Goal: Task Accomplishment & Management: Manage account settings

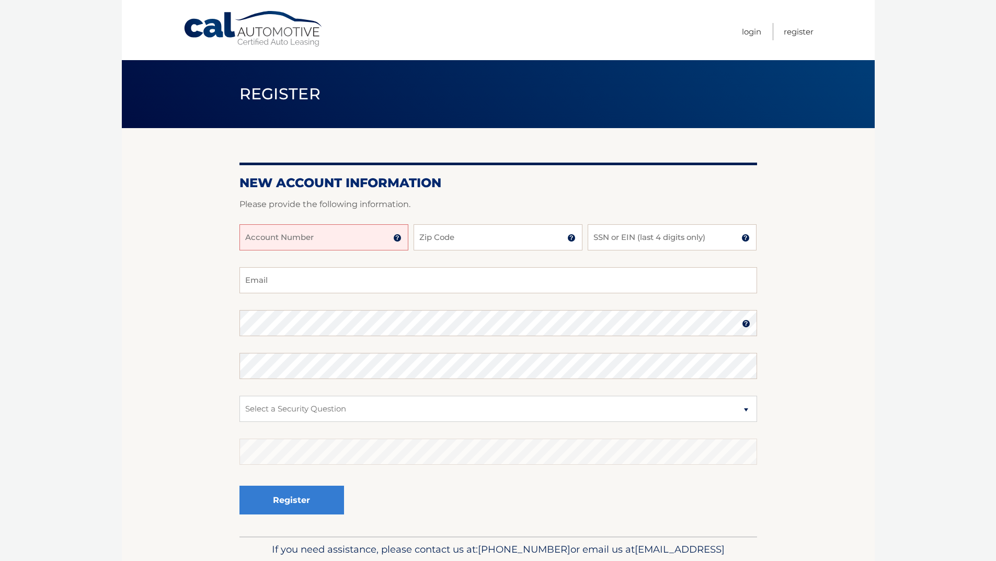
click at [336, 248] on input "Account Number" at bounding box center [323, 237] width 169 height 26
type input "44456027878"
click at [444, 243] on input "Zip Code" at bounding box center [498, 237] width 169 height 26
type input "11735"
click at [618, 242] on input "SSN or EIN (last 4 digits only)" at bounding box center [672, 237] width 169 height 26
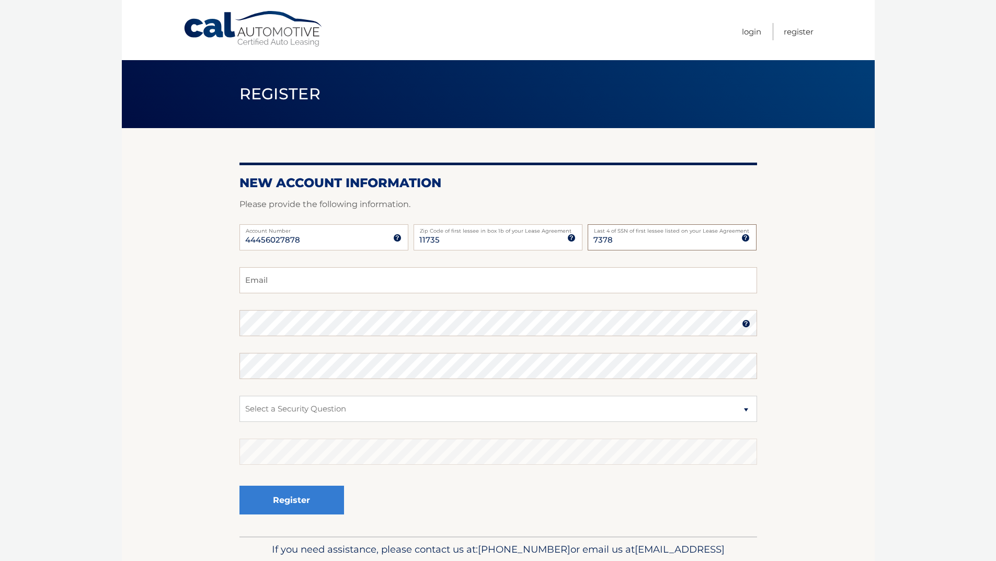
type input "7378"
click at [646, 282] on input "Email" at bounding box center [498, 280] width 518 height 26
type input "aneelmall@yahoo.com"
click at [326, 412] on select "Select a Security Question What was the name of your elementary school? What is…" at bounding box center [498, 409] width 518 height 26
select select "1"
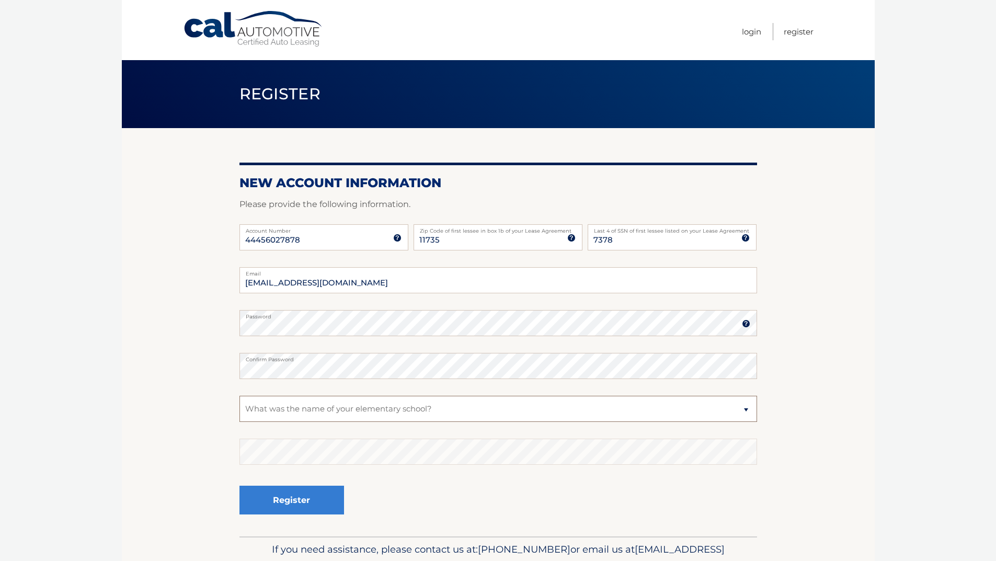
click at [239, 396] on select "Select a Security Question What was the name of your elementary school? What is…" at bounding box center [498, 409] width 518 height 26
click at [312, 500] on button "Register" at bounding box center [291, 500] width 105 height 29
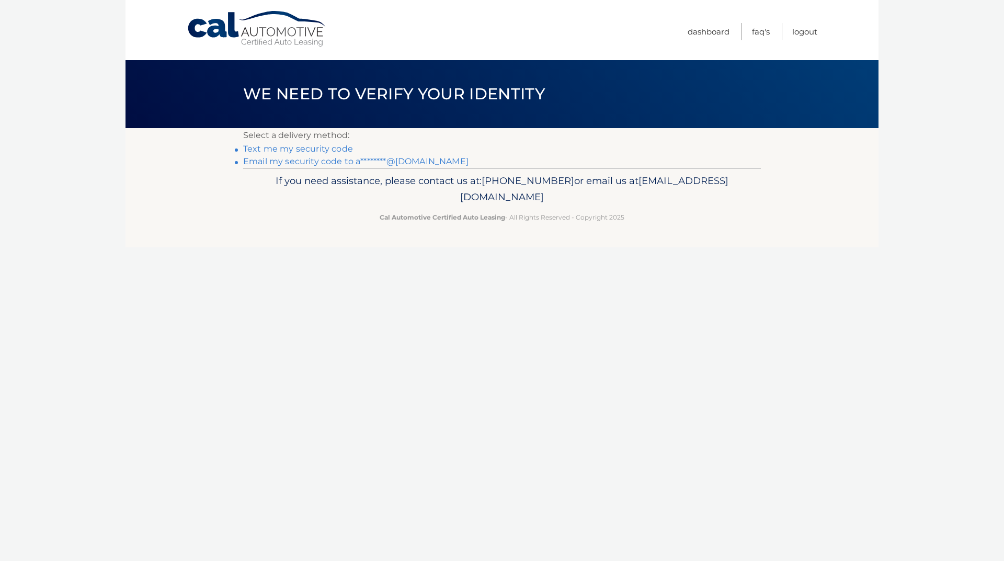
click at [319, 162] on link "Email my security code to a********@yahoo.com" at bounding box center [355, 161] width 225 height 10
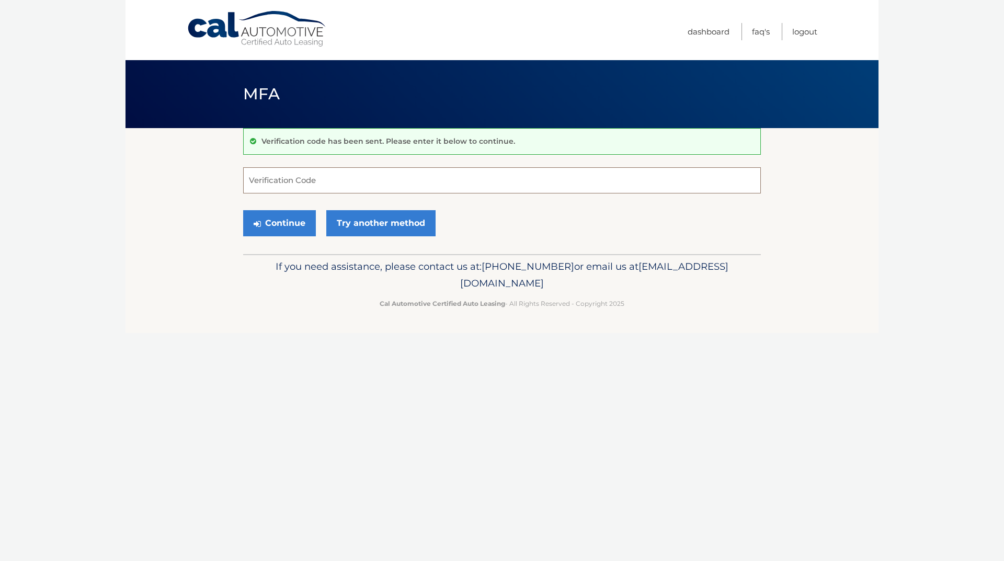
click at [339, 185] on input "Verification Code" at bounding box center [502, 180] width 518 height 26
type input "850207"
click at [285, 225] on button "Continue" at bounding box center [279, 223] width 73 height 26
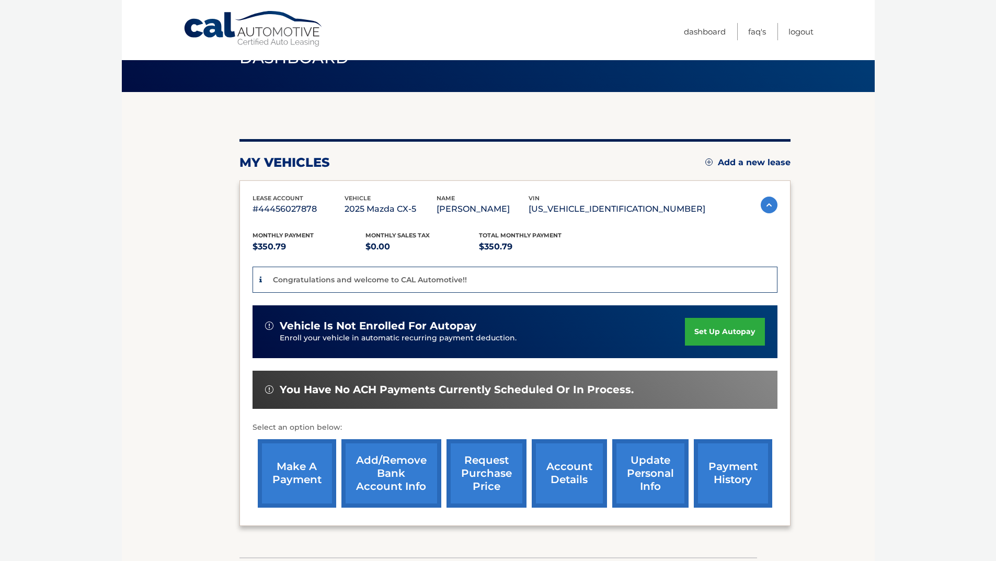
scroll to position [52, 0]
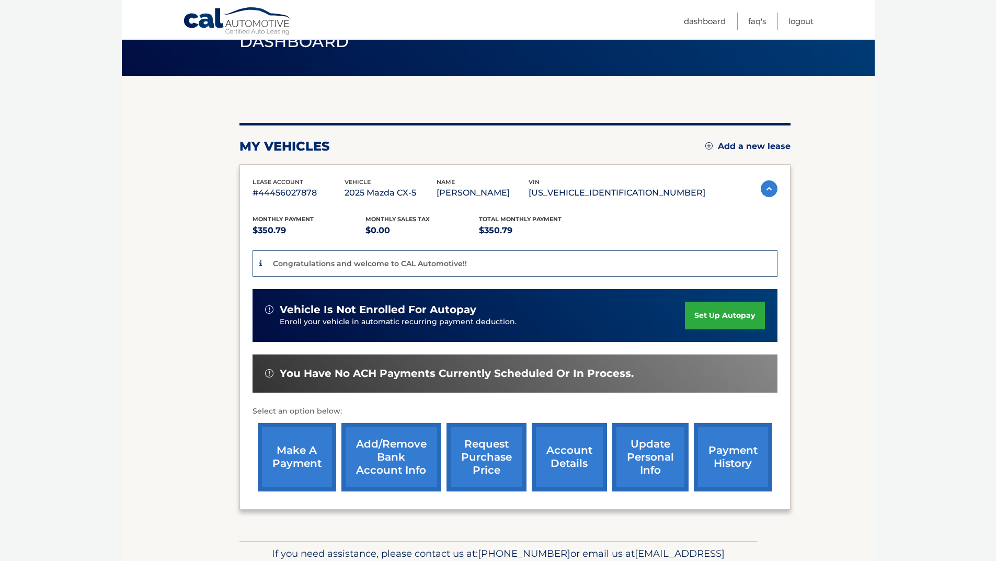
click at [401, 460] on link "Add/Remove bank account info" at bounding box center [391, 457] width 100 height 68
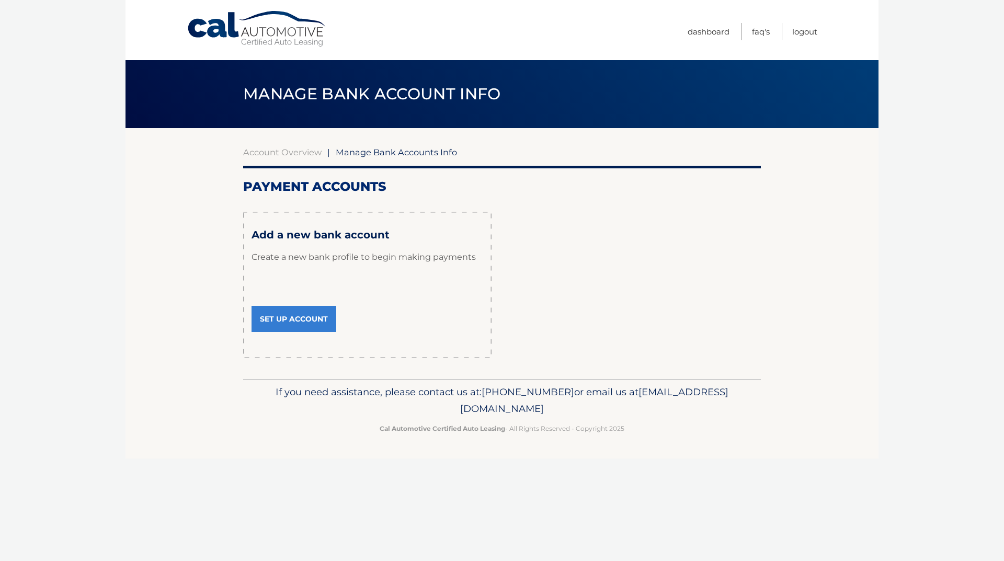
click at [286, 317] on link "Set Up Account" at bounding box center [293, 319] width 85 height 26
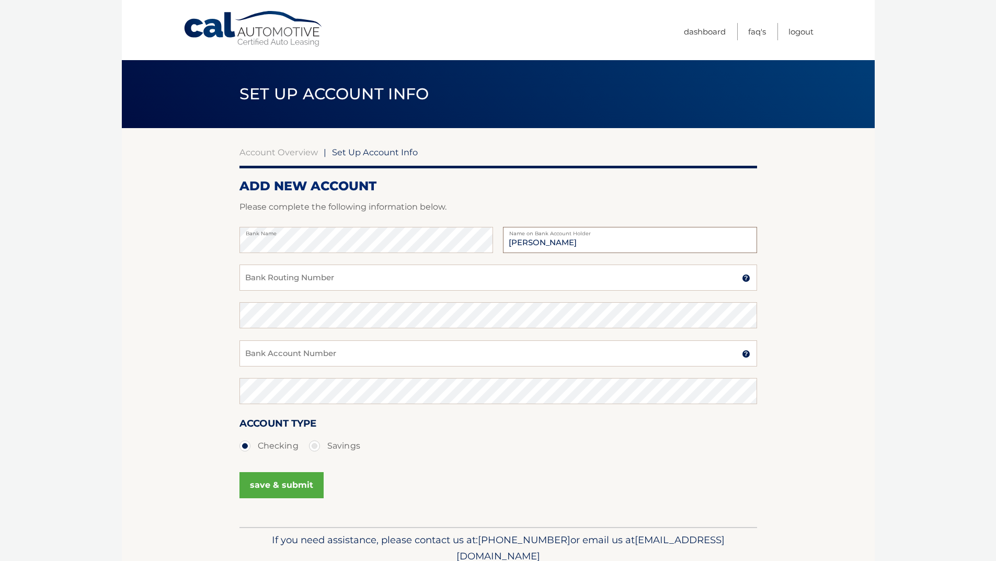
type input "[PERSON_NAME]"
click at [289, 285] on input "Bank Routing Number" at bounding box center [498, 278] width 518 height 26
click at [325, 279] on input "Bank Routing Number" at bounding box center [498, 278] width 518 height 26
paste input "021001486"
type input "021001486"
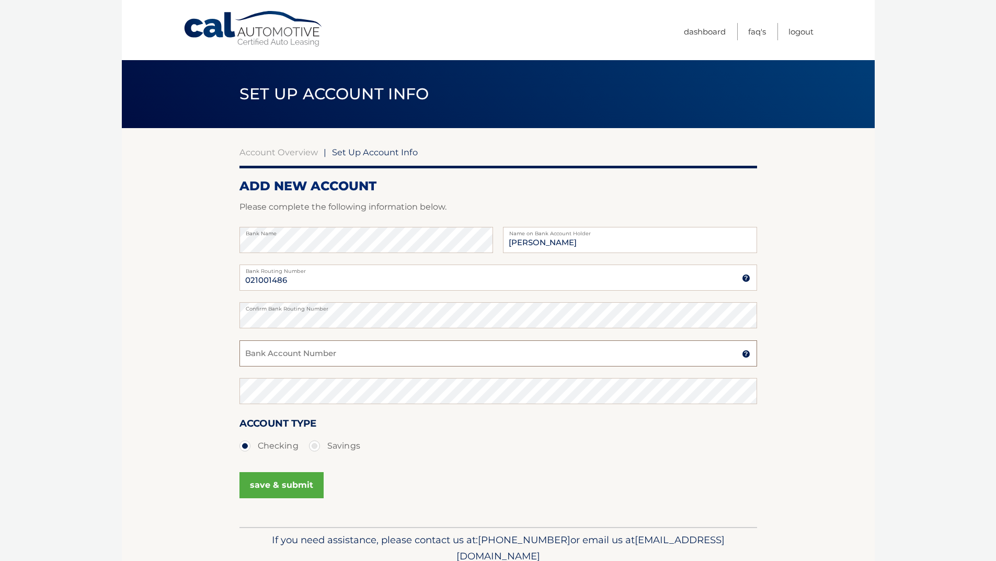
click at [303, 351] on input "Bank Account Number" at bounding box center [498, 353] width 518 height 26
click at [284, 352] on input "Bank Account Number" at bounding box center [498, 353] width 518 height 26
paste input "099934283"
type input "099934283"
click at [273, 487] on button "save & submit" at bounding box center [281, 485] width 84 height 26
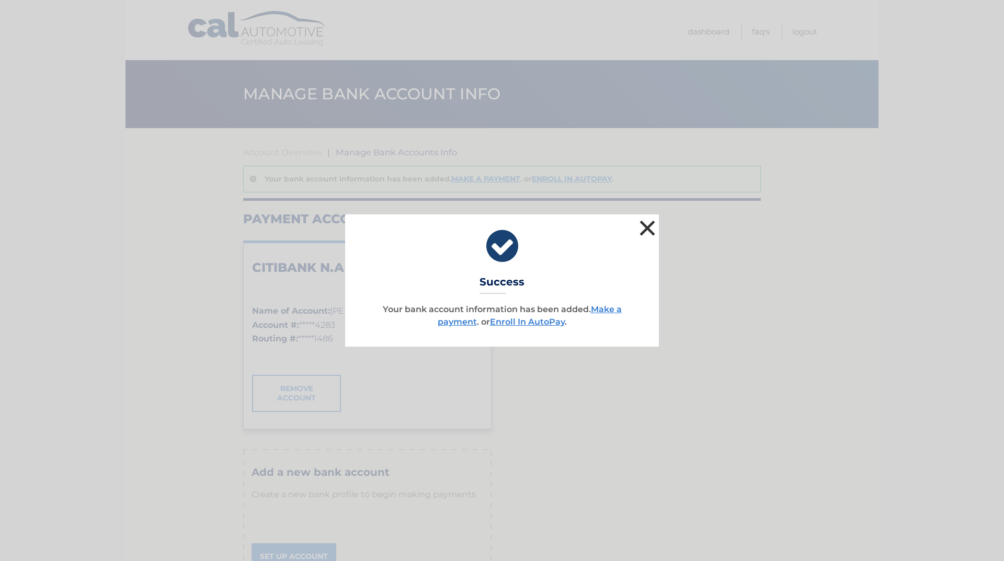
click at [648, 231] on button "×" at bounding box center [647, 227] width 21 height 21
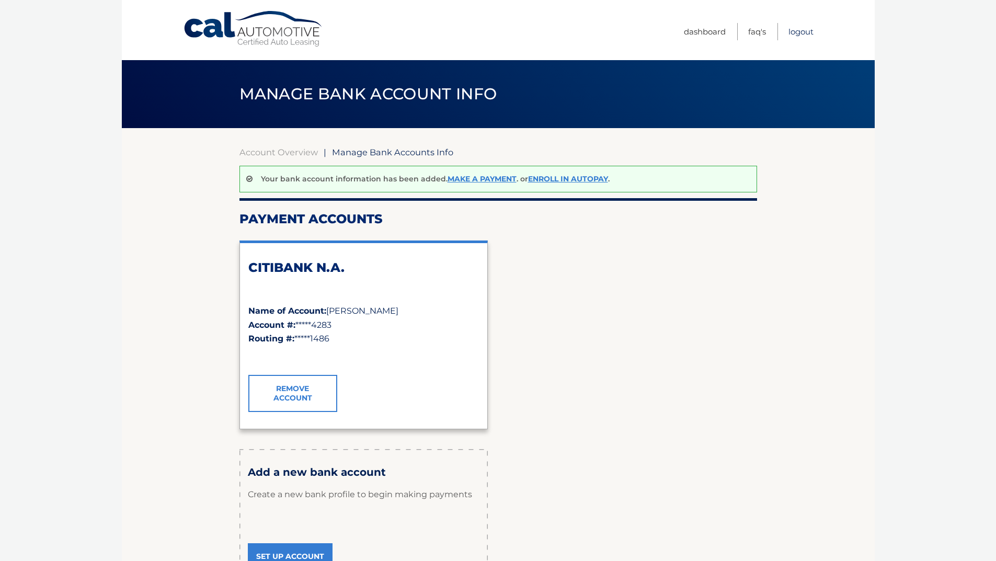
click at [797, 33] on link "Logout" at bounding box center [800, 31] width 25 height 17
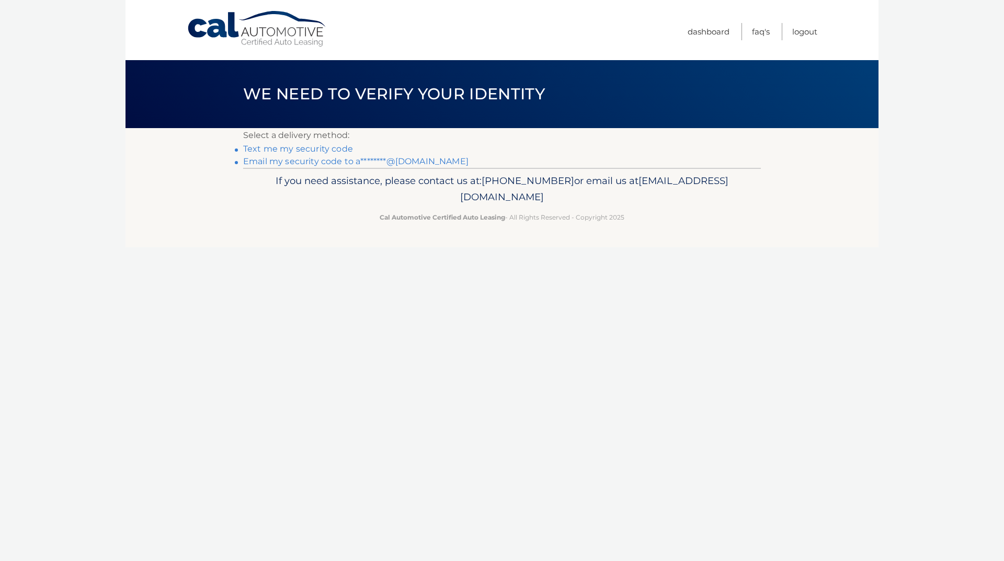
click at [295, 164] on link "Email my security code to a********@yahoo.com" at bounding box center [355, 161] width 225 height 10
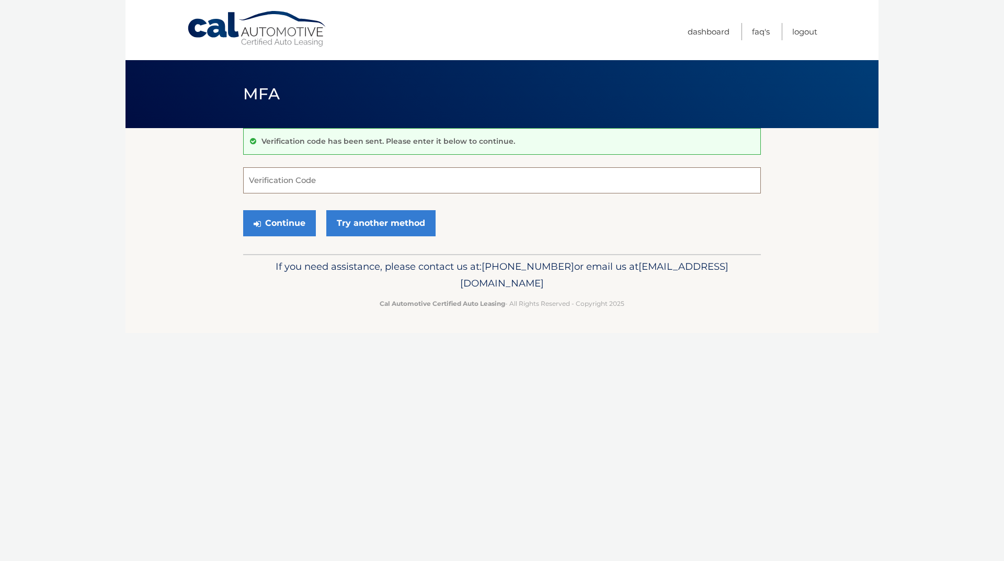
click at [311, 180] on input "Verification Code" at bounding box center [502, 180] width 518 height 26
click at [397, 169] on input "Verification Code" at bounding box center [502, 180] width 518 height 26
type input "093976"
click at [288, 226] on button "Continue" at bounding box center [279, 223] width 73 height 26
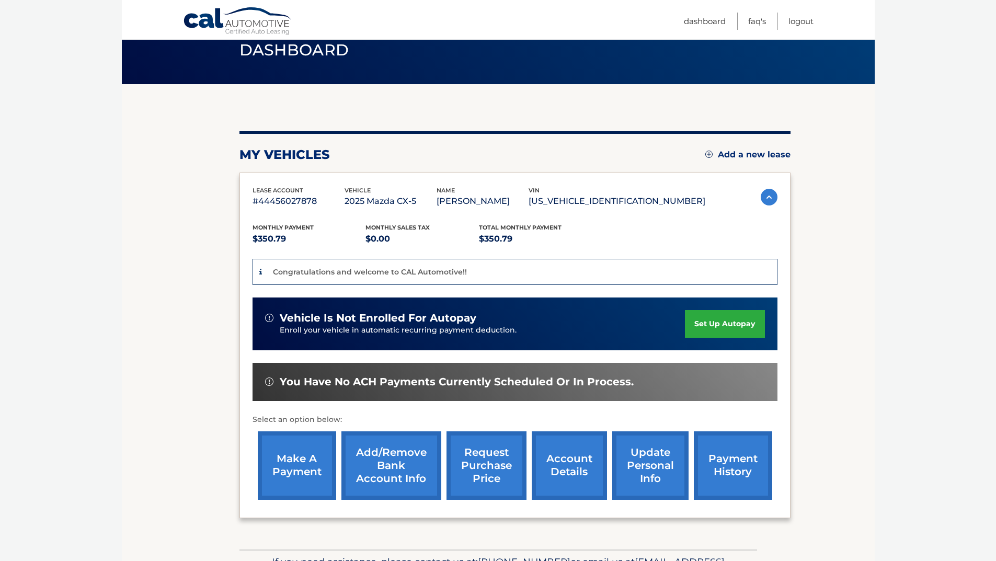
scroll to position [105, 0]
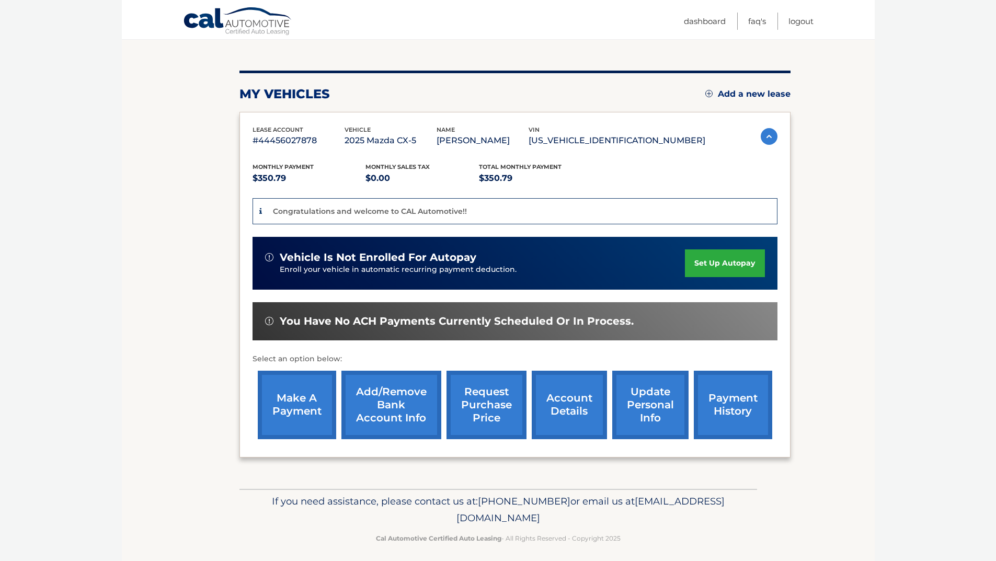
click at [649, 407] on link "update personal info" at bounding box center [650, 405] width 76 height 68
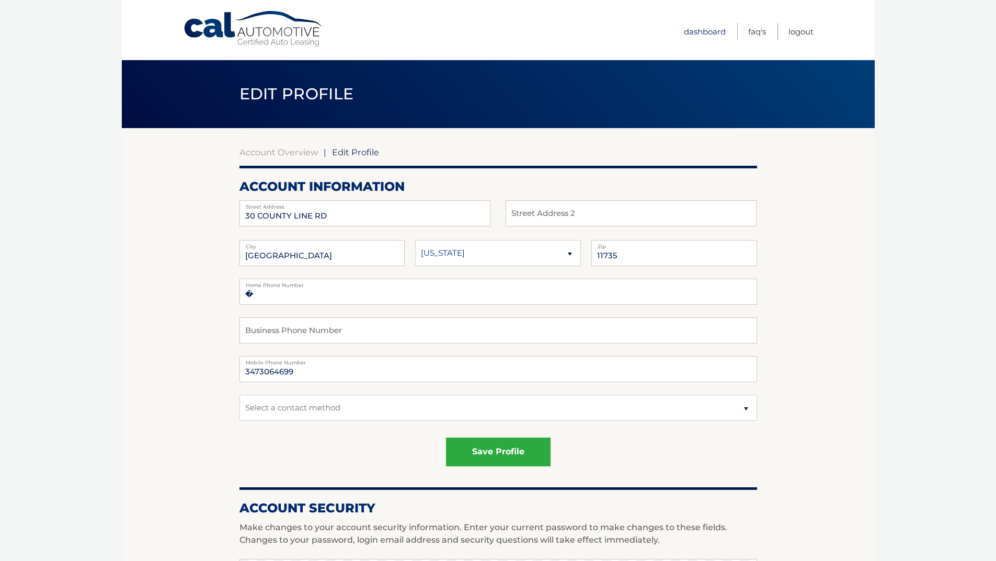
click at [696, 32] on link "Dashboard" at bounding box center [705, 31] width 42 height 17
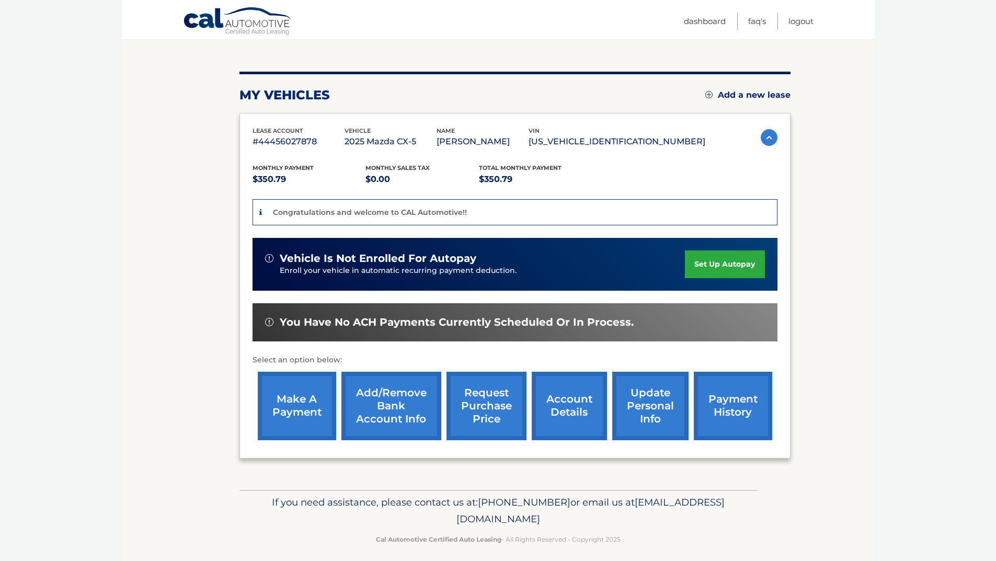
scroll to position [105, 0]
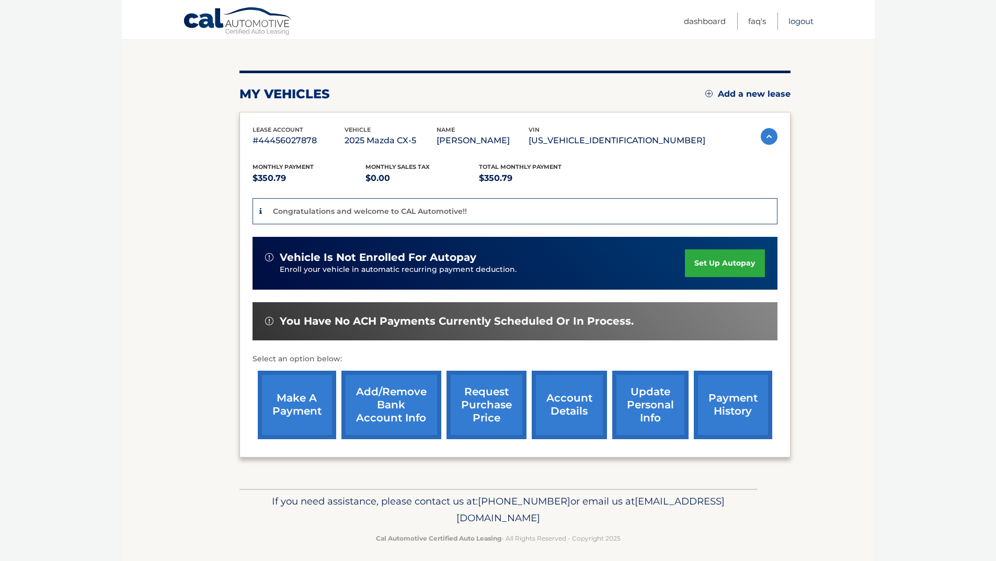
click at [798, 18] on link "Logout" at bounding box center [800, 21] width 25 height 17
